Goal: Find specific page/section: Find specific page/section

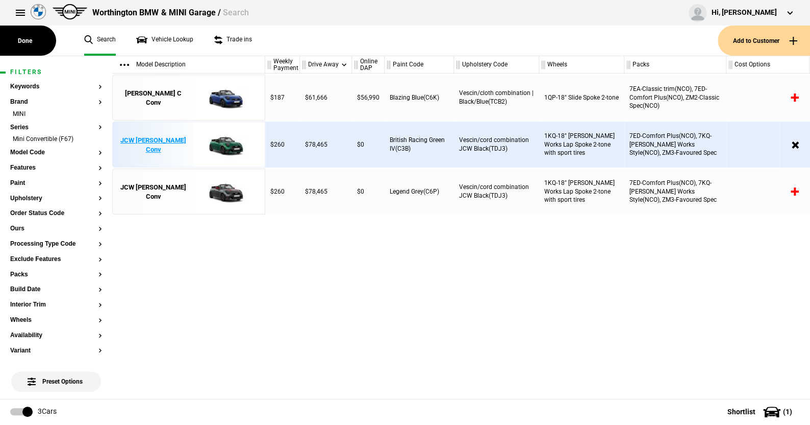
click at [233, 139] on img at bounding box center [224, 145] width 71 height 46
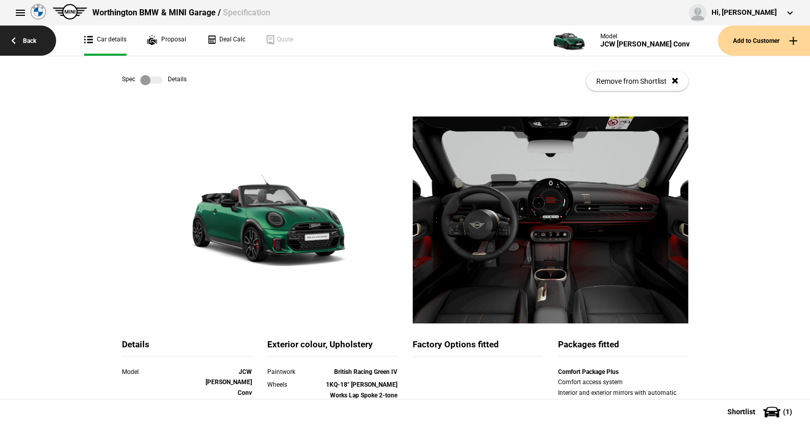
click at [31, 39] on link "Back" at bounding box center [28, 41] width 56 height 30
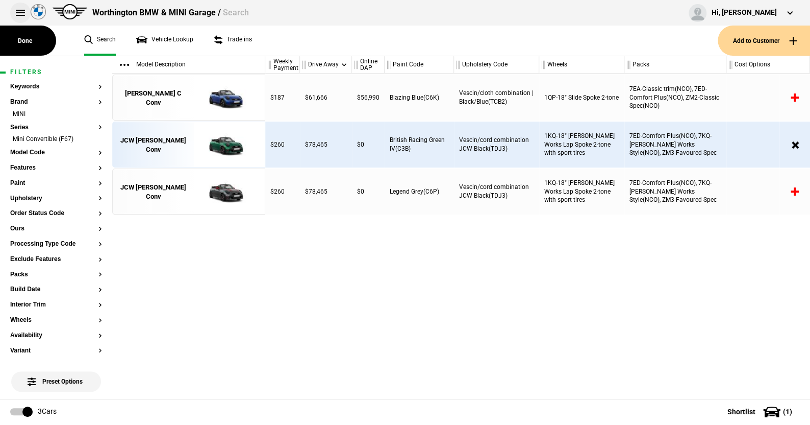
click at [17, 10] on button at bounding box center [20, 13] width 20 height 20
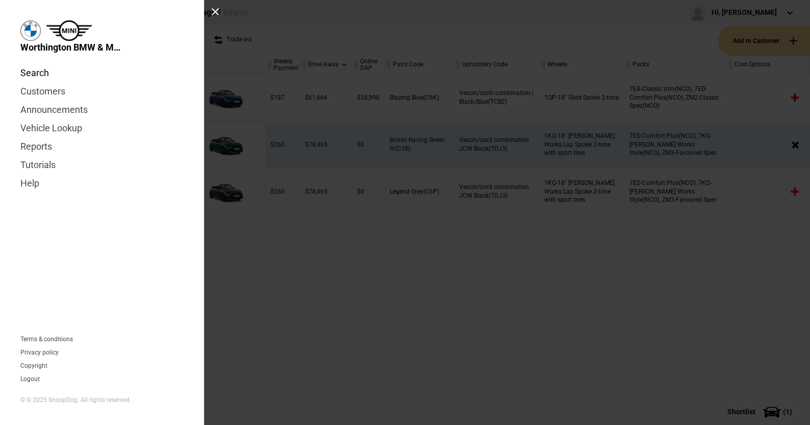
click at [35, 70] on link "Search" at bounding box center [101, 73] width 163 height 18
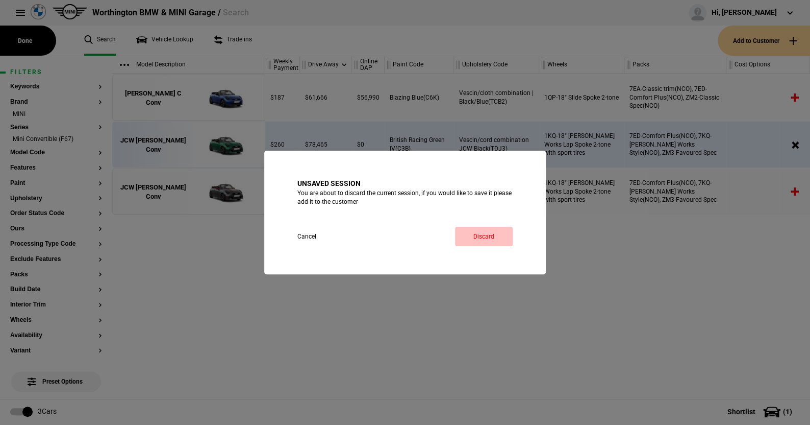
click at [490, 234] on link "Discard" at bounding box center [484, 236] width 58 height 19
